Goal: Task Accomplishment & Management: Use online tool/utility

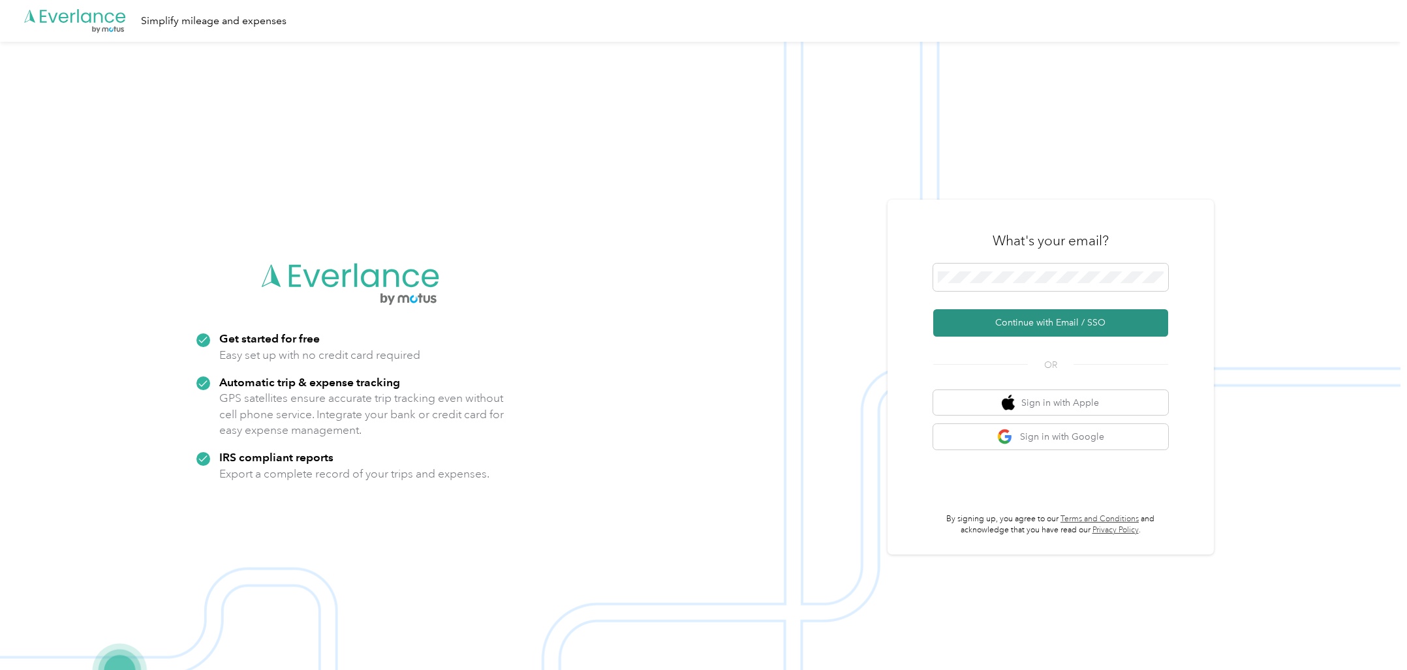
click at [1048, 322] on button "Continue with Email / SSO" at bounding box center [1050, 322] width 235 height 27
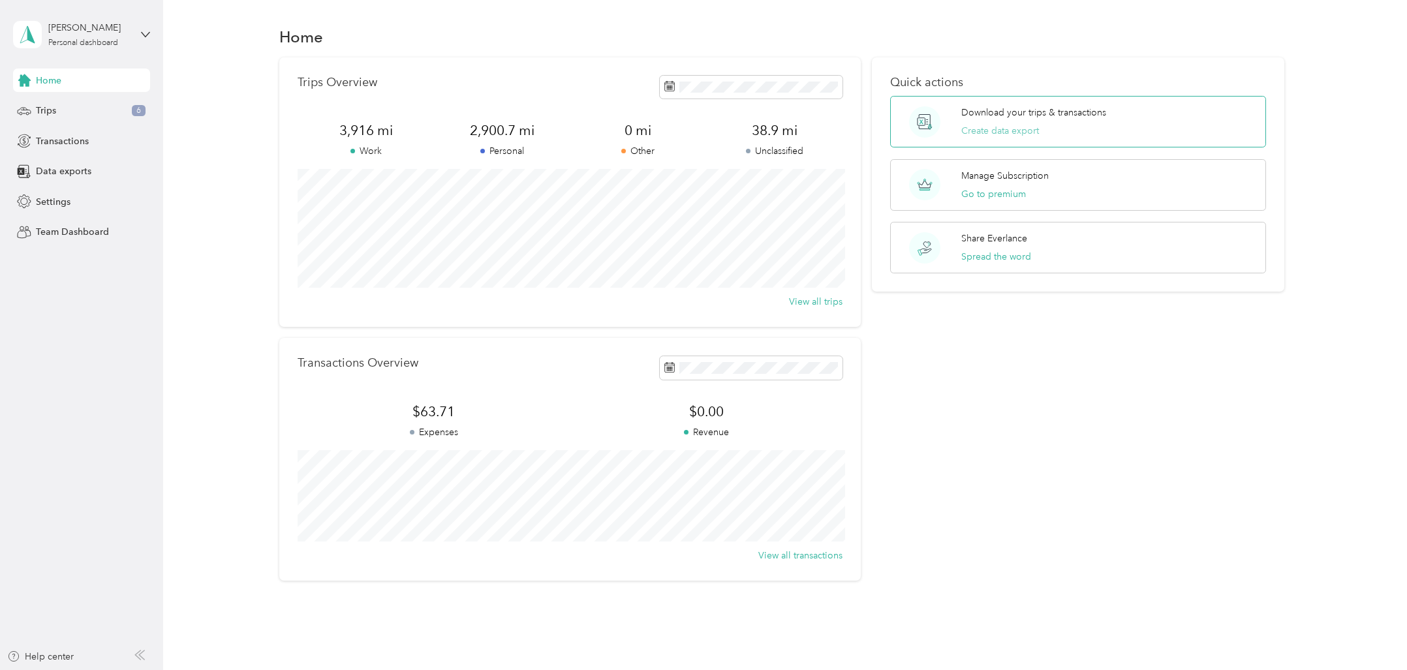
click at [1004, 127] on button "Create data export" at bounding box center [1000, 131] width 78 height 14
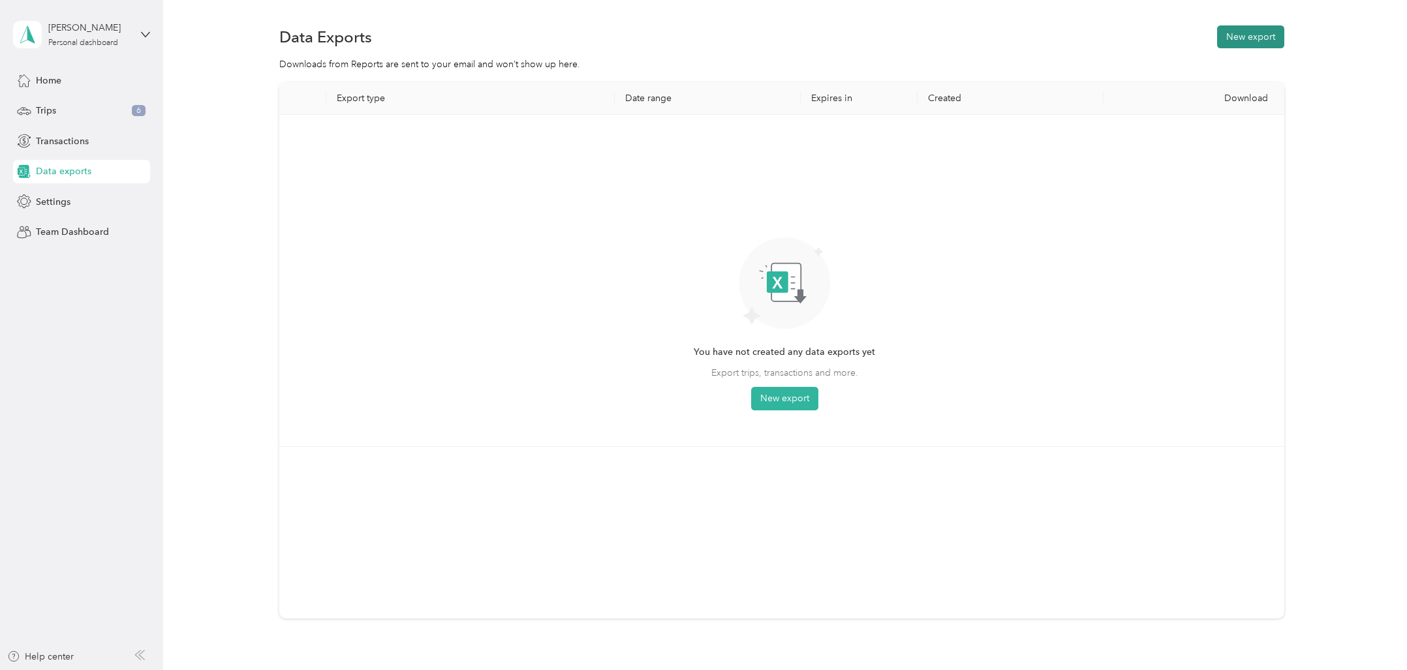
click at [1269, 36] on button "New export" at bounding box center [1250, 36] width 67 height 23
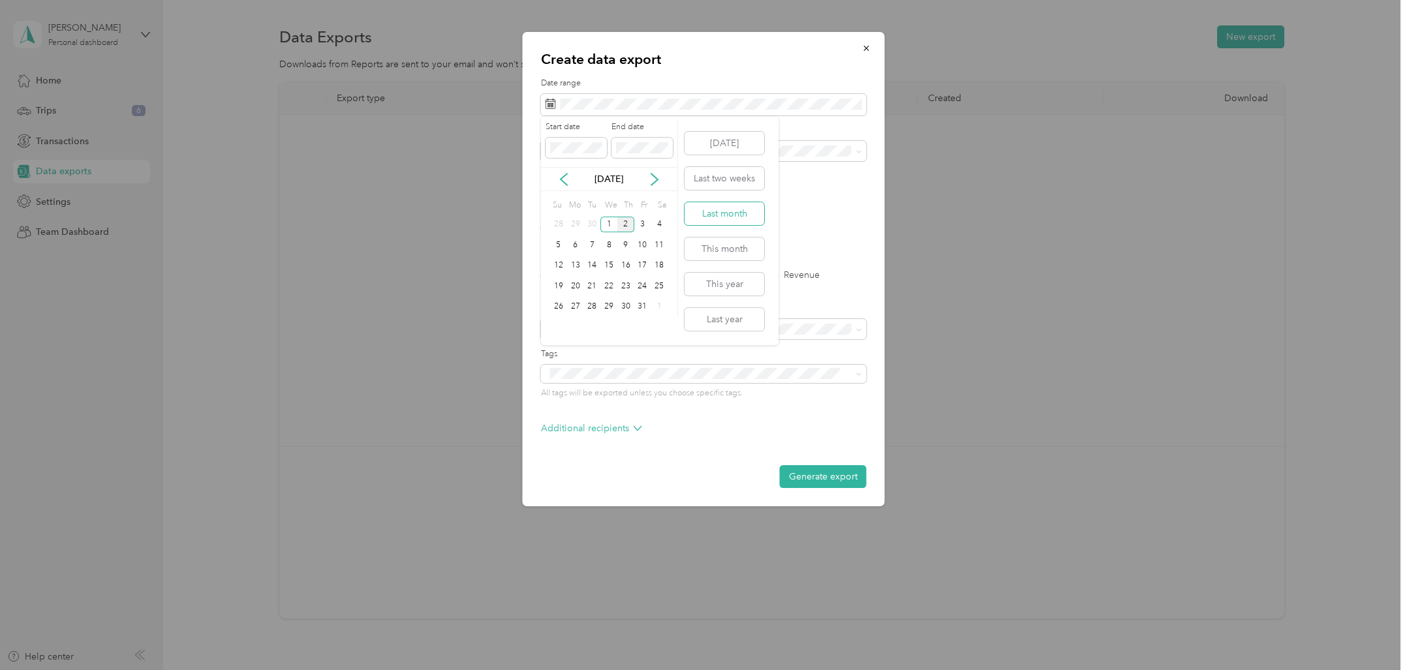
click at [725, 213] on button "Last month" at bounding box center [725, 213] width 80 height 23
click at [586, 275] on label "Trips" at bounding box center [595, 275] width 33 height 9
click at [758, 350] on label "Tags" at bounding box center [704, 355] width 326 height 12
click at [577, 193] on div "Work" at bounding box center [703, 197] width 307 height 14
click at [837, 474] on button "Generate export" at bounding box center [823, 476] width 87 height 23
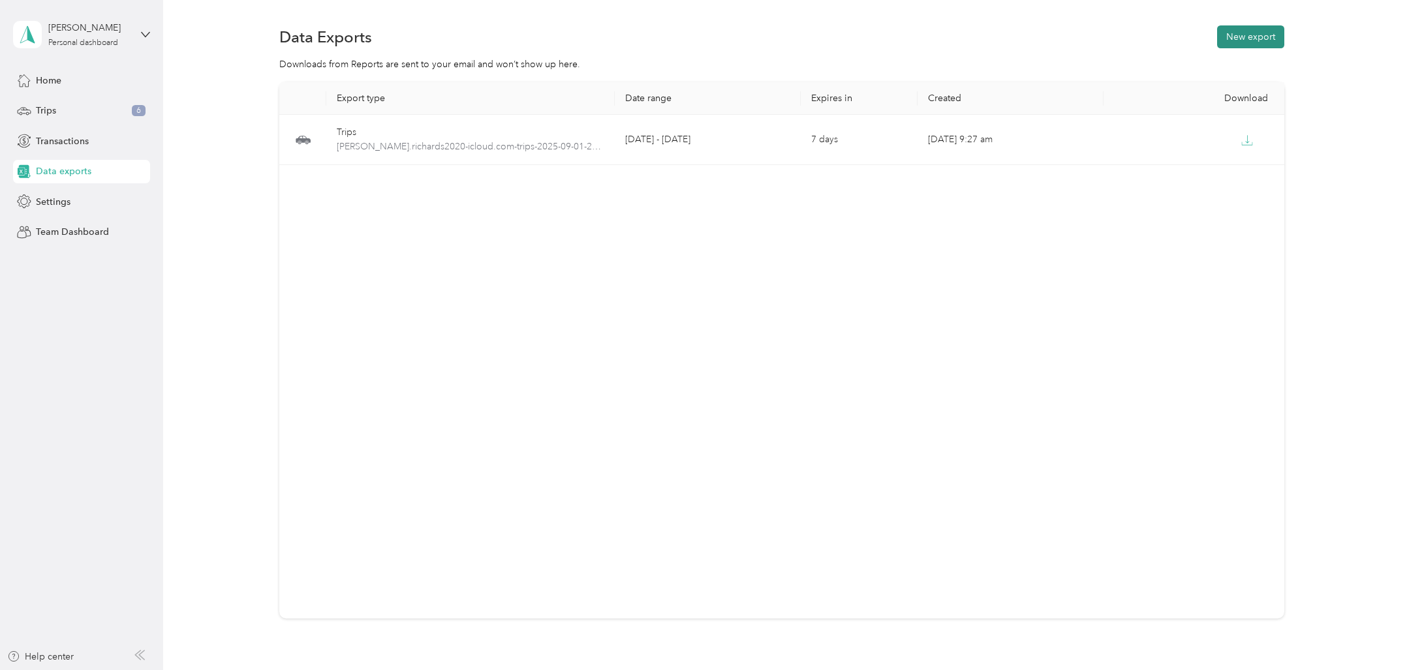
click at [1251, 36] on button "New export" at bounding box center [1250, 36] width 67 height 23
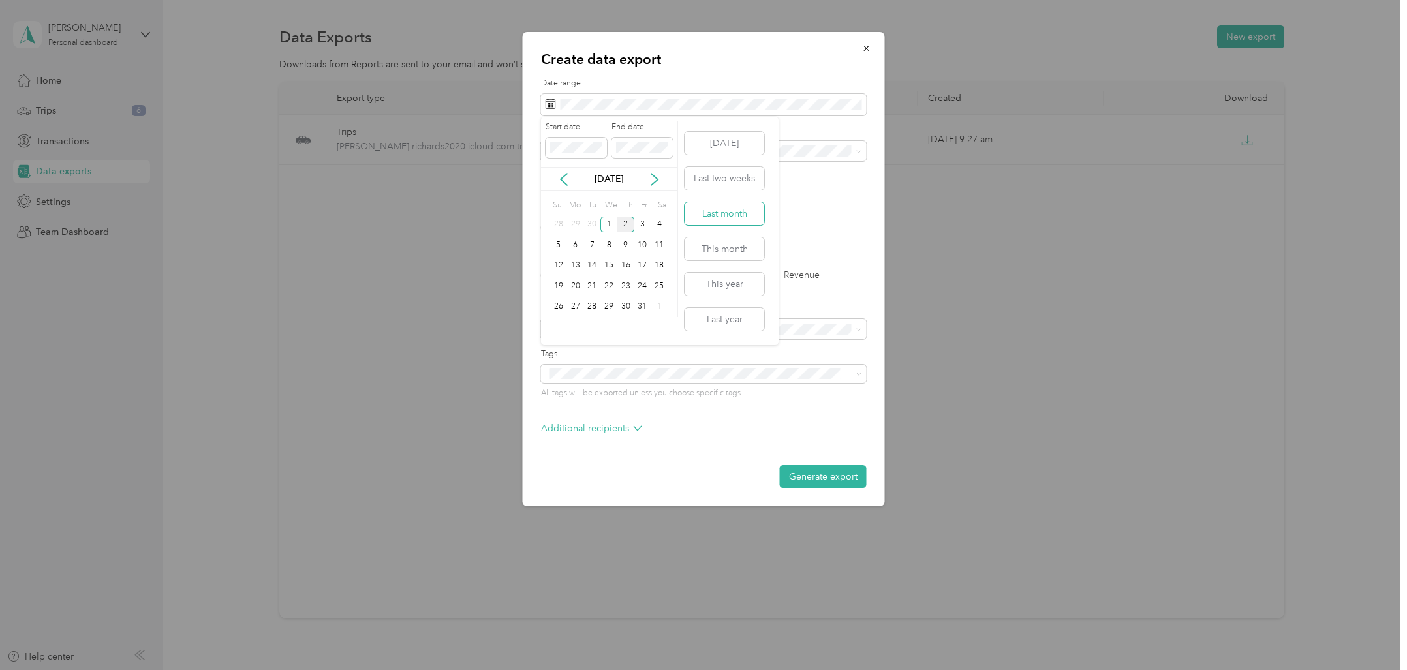
click at [730, 213] on button "Last month" at bounding box center [725, 213] width 80 height 23
click at [569, 196] on div "Work" at bounding box center [703, 197] width 307 height 14
click at [632, 276] on label "Transactions" at bounding box center [658, 275] width 64 height 9
click at [830, 471] on button "Generate export" at bounding box center [823, 476] width 87 height 23
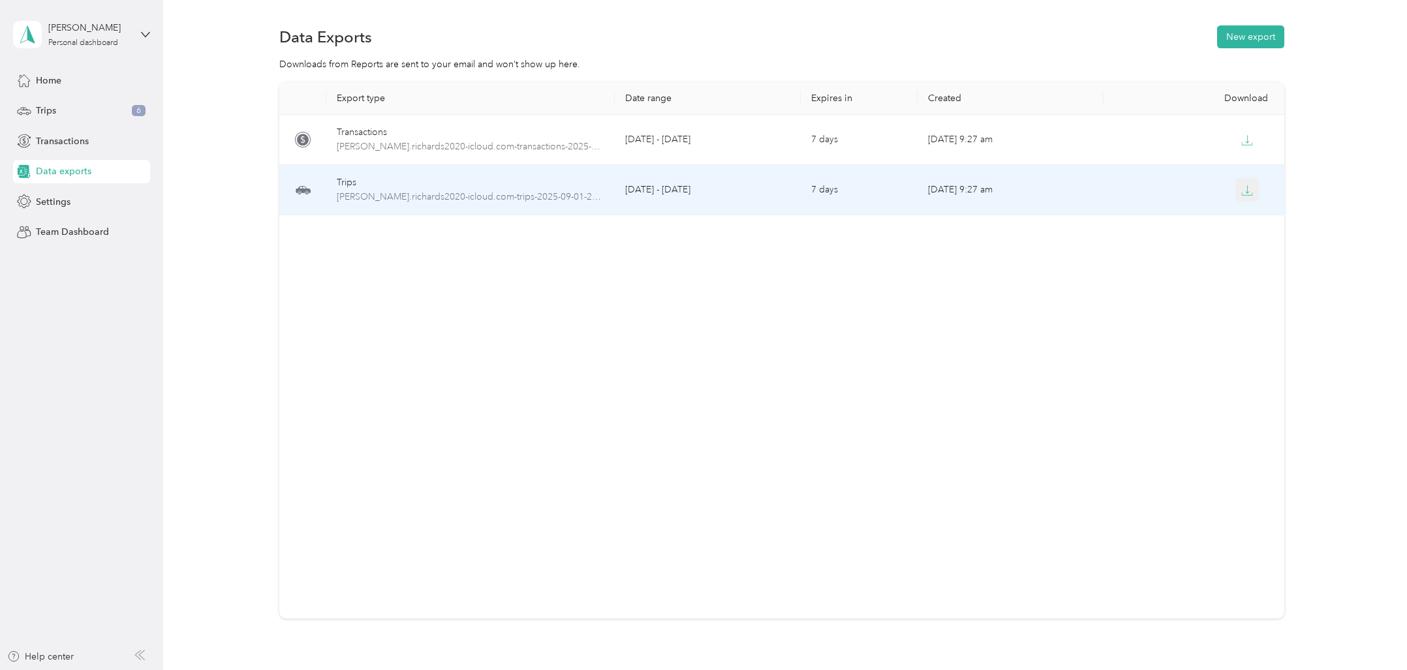
click at [1249, 192] on icon "button" at bounding box center [1247, 191] width 12 height 12
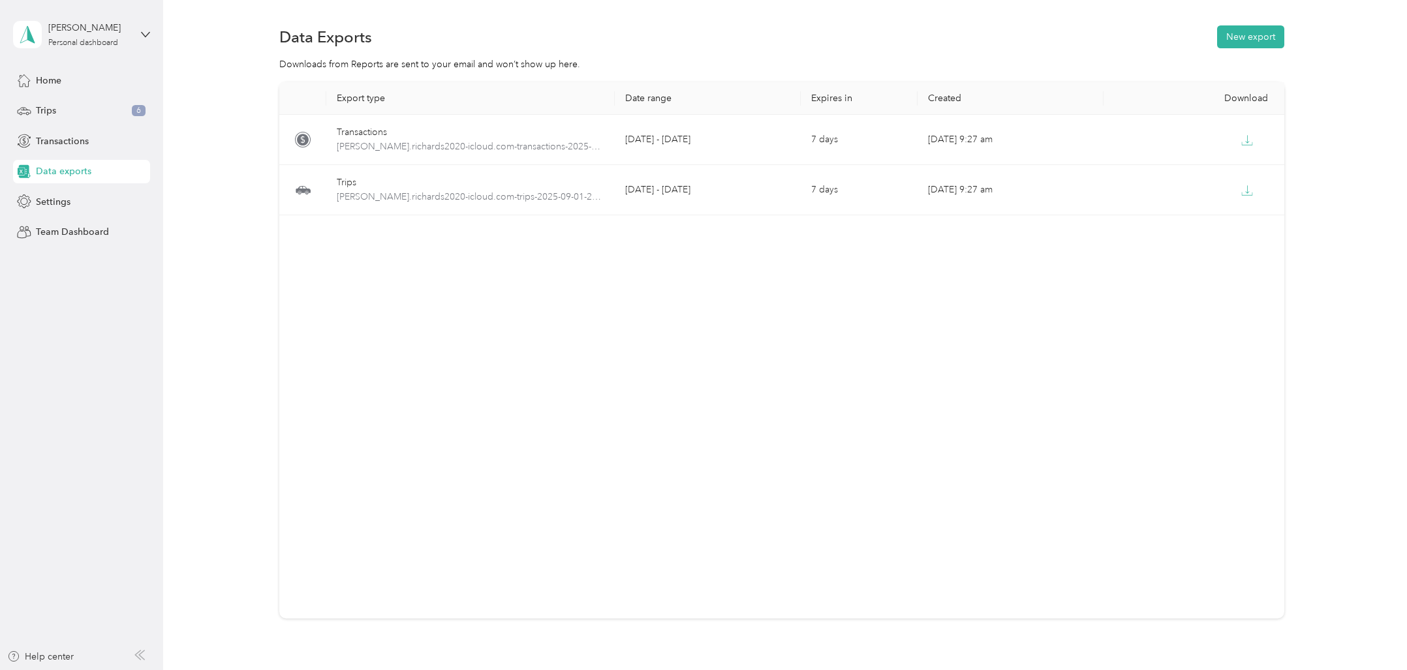
click at [1169, 282] on div "Export type Date range Expires in Created Download Transactions [PERSON_NAME].r…" at bounding box center [781, 350] width 1004 height 537
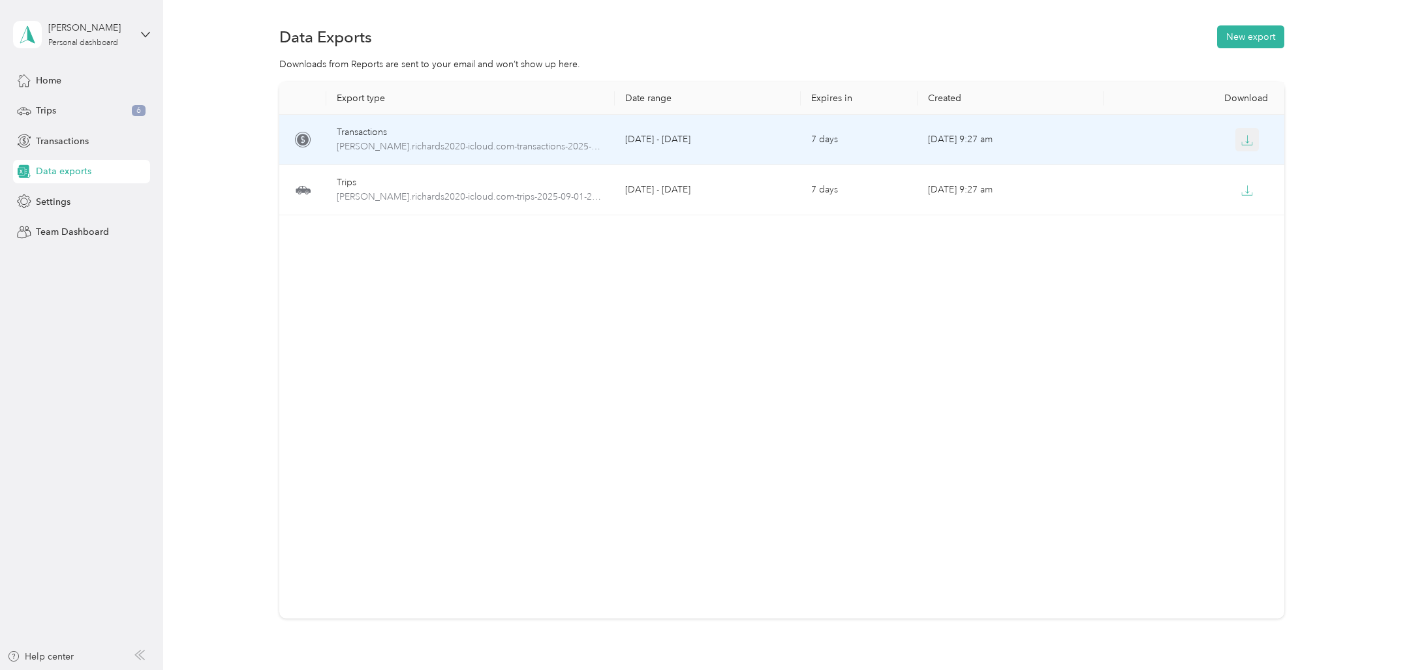
click at [1247, 141] on icon "button" at bounding box center [1247, 140] width 12 height 12
